Goal: Use online tool/utility: Utilize a website feature to perform a specific function

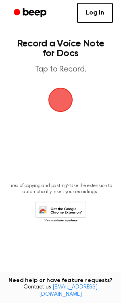
click at [58, 99] on span "button" at bounding box center [60, 99] width 33 height 33
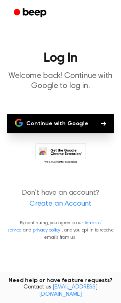
click at [57, 125] on button "Continue with Google" at bounding box center [60, 123] width 107 height 19
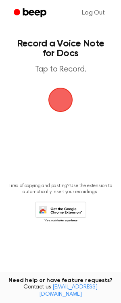
click at [58, 96] on span "button" at bounding box center [61, 100] width 34 height 34
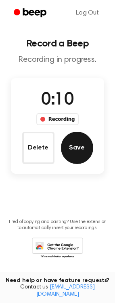
click at [71, 149] on button "Save" at bounding box center [77, 148] width 32 height 32
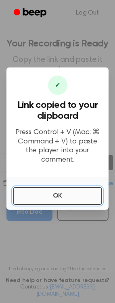
click at [68, 191] on button "OK" at bounding box center [57, 196] width 89 height 18
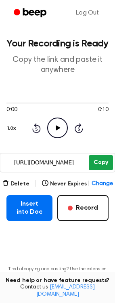
click at [105, 160] on button "Copy" at bounding box center [101, 162] width 24 height 15
